Goal: Answer question/provide support

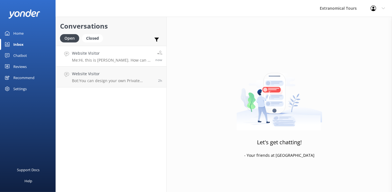
click at [89, 52] on h4 "Website Visitor" at bounding box center [111, 53] width 79 height 6
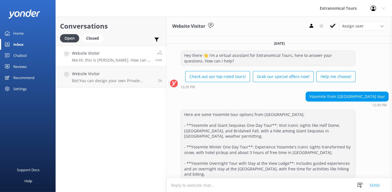
scroll to position [66, 0]
